Goal: Information Seeking & Learning: Learn about a topic

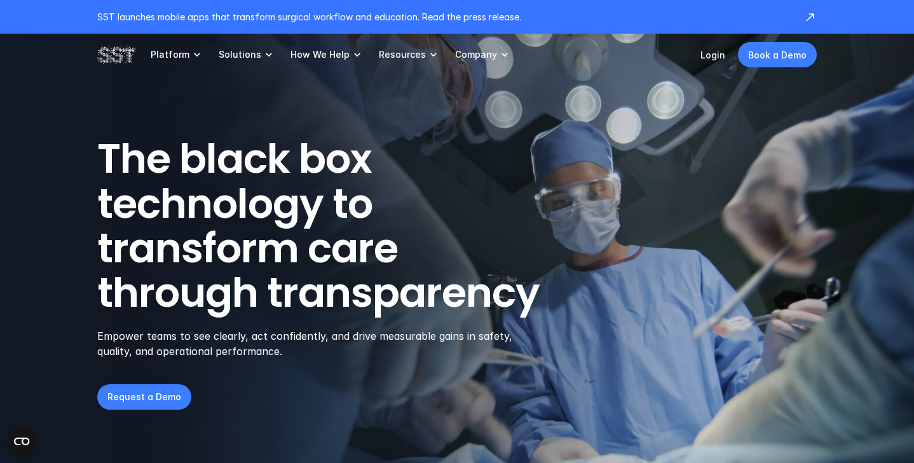
click at [368, 15] on p "SST launches mobile apps that transform surgical workflow and education. Read t…" at bounding box center [444, 16] width 694 height 13
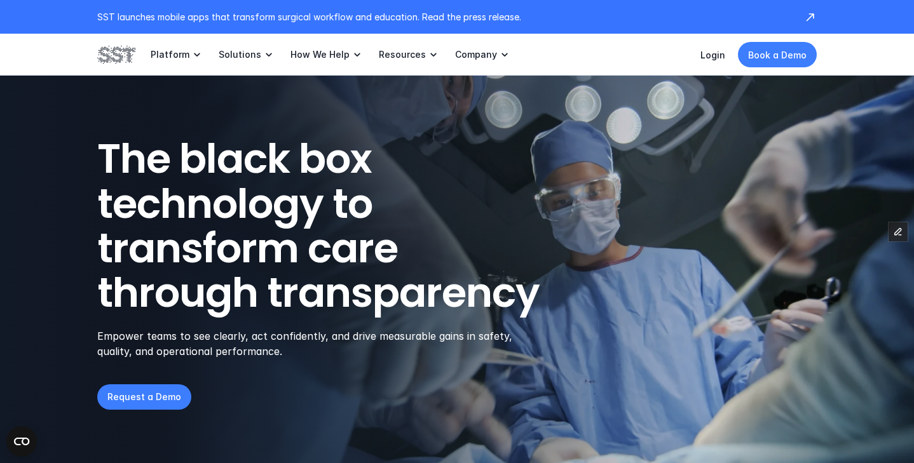
click at [440, 17] on p "SST launches mobile apps that transform surgical workflow and education. Read t…" at bounding box center [444, 16] width 694 height 13
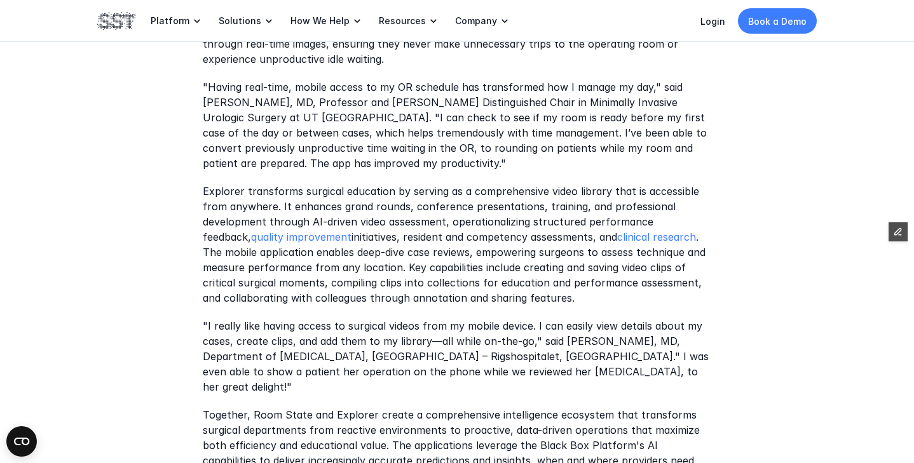
scroll to position [953, 0]
